Goal: Task Accomplishment & Management: Manage account settings

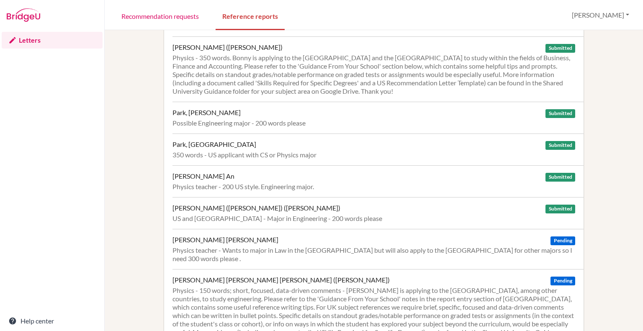
scroll to position [838, 0]
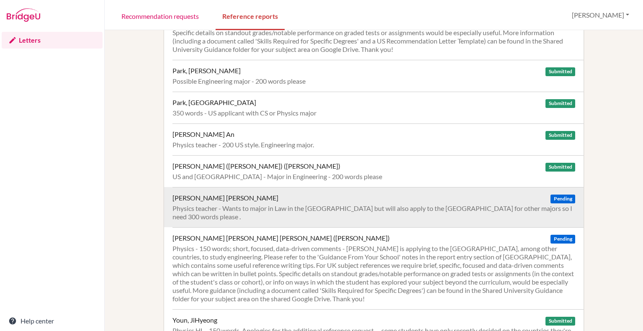
click at [481, 204] on div "Physics teacher - Wants to major in Law in the [GEOGRAPHIC_DATA] but will also …" at bounding box center [374, 212] width 403 height 17
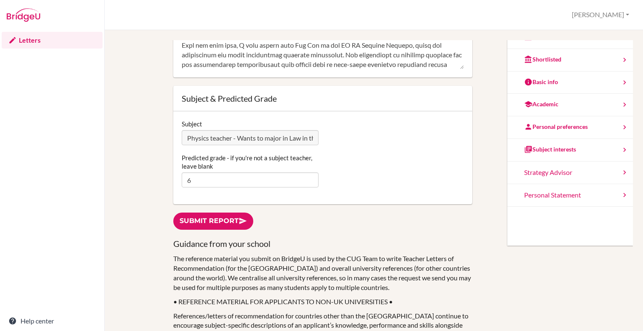
scroll to position [209, 0]
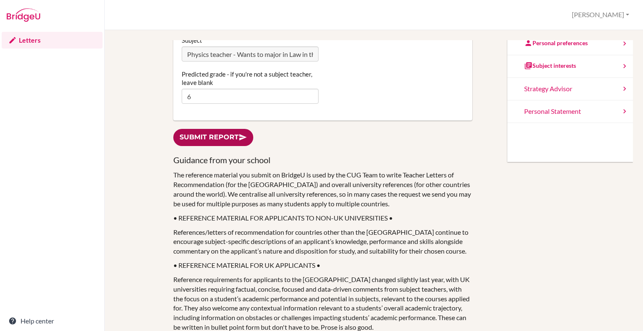
click at [201, 139] on link "Submit report" at bounding box center [213, 137] width 80 height 17
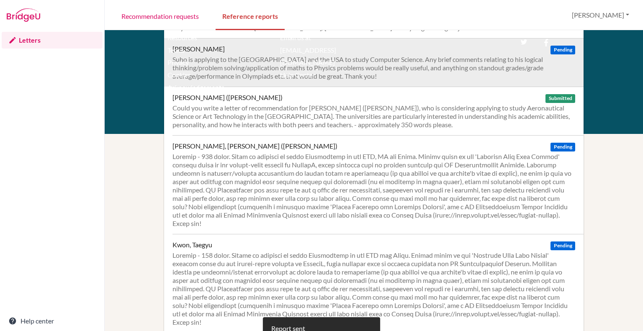
scroll to position [293, 0]
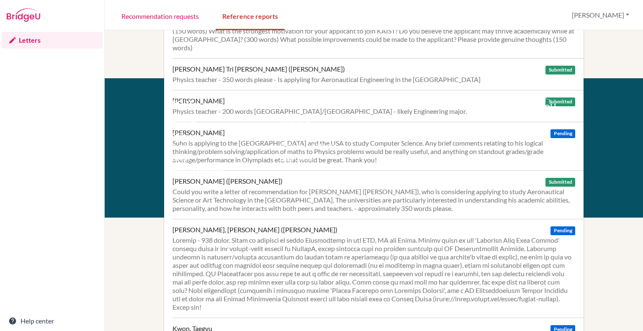
click at [368, 132] on div "Support Email us at [EMAIL_ADDRESS][DOMAIN_NAME] Help Center" at bounding box center [323, 134] width 98 height 73
click at [379, 140] on div "Support Email us at [EMAIL_ADDRESS][DOMAIN_NAME] Help Center" at bounding box center [392, 134] width 248 height 73
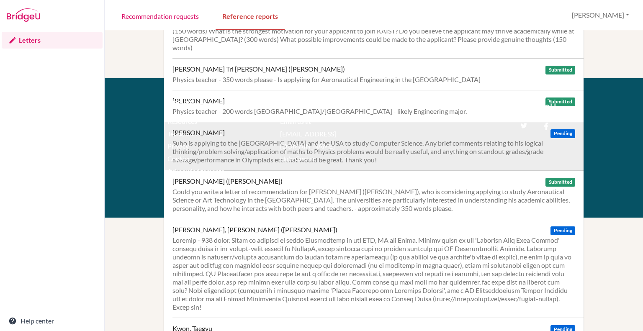
click at [513, 150] on div "Suho is applying to the [GEOGRAPHIC_DATA] and the USA to study Computer Science…" at bounding box center [374, 151] width 403 height 25
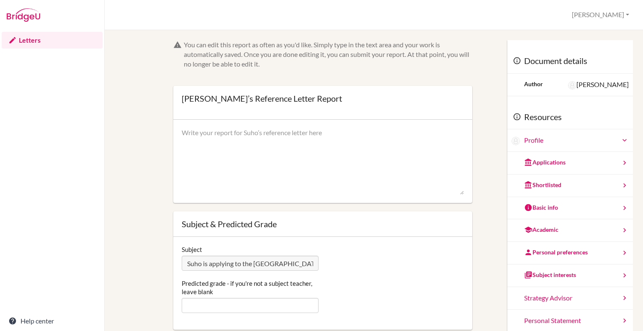
scroll to position [168, 0]
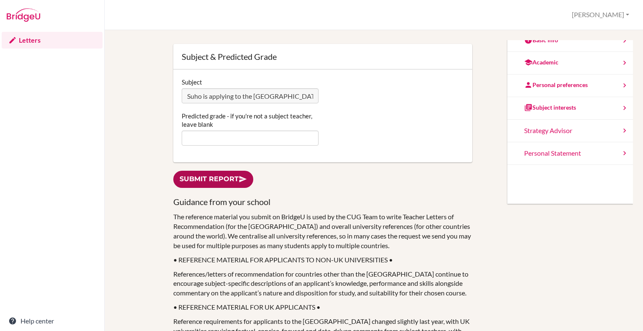
click at [205, 172] on link "Submit report" at bounding box center [213, 179] width 80 height 17
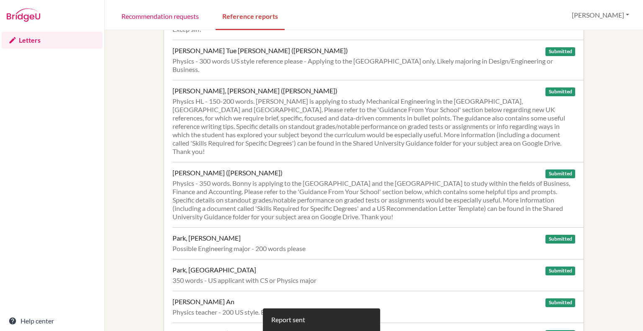
scroll to position [880, 0]
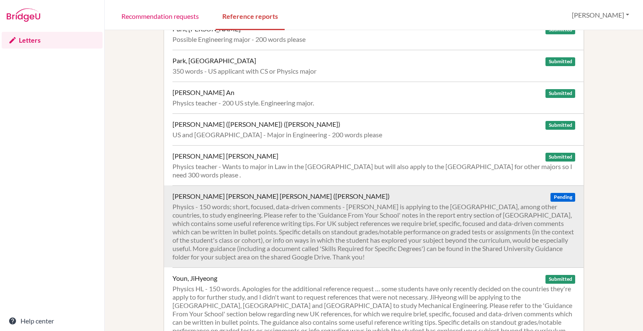
click at [330, 203] on div "Physics - 150 words; short, focused, data-driven comments - [PERSON_NAME] is ap…" at bounding box center [374, 232] width 403 height 59
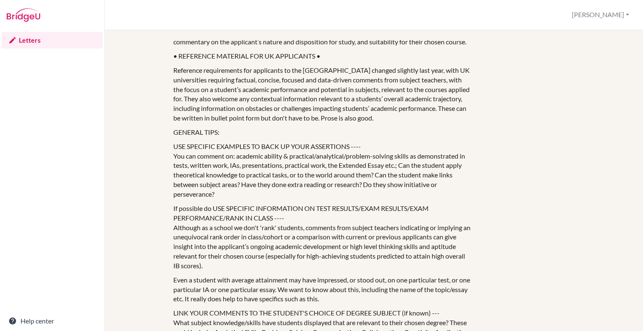
scroll to position [218, 0]
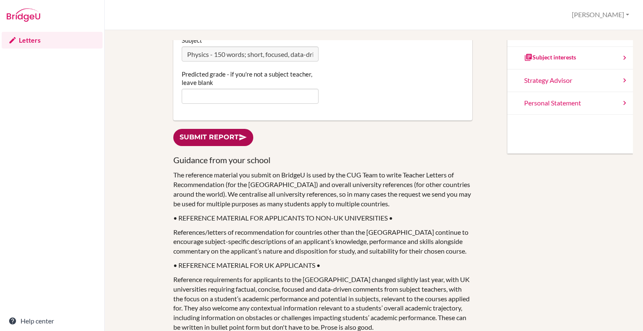
click at [238, 134] on link "Submit report" at bounding box center [213, 137] width 80 height 17
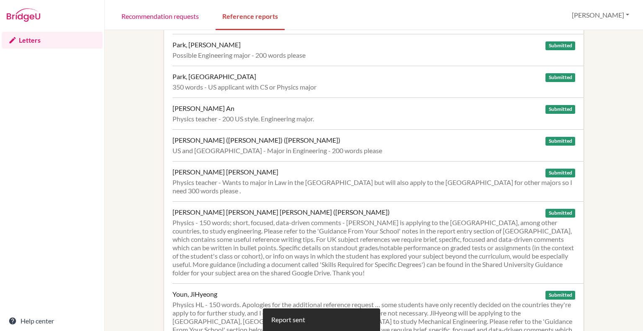
scroll to position [880, 0]
